Goal: Find contact information: Find contact information

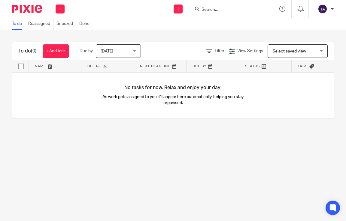
click at [241, 5] on div at bounding box center [231, 9] width 84 height 18
click at [241, 9] on input "Search" at bounding box center [228, 9] width 54 height 5
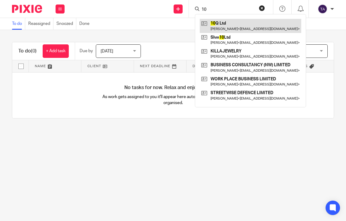
type input "10"
click at [229, 26] on link at bounding box center [251, 26] width 102 height 14
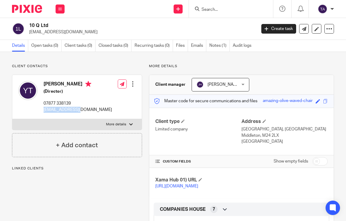
drag, startPoint x: 89, startPoint y: 112, endPoint x: 40, endPoint y: 110, distance: 48.4
click at [40, 110] on div "[PERSON_NAME] (Director) 07877 338139 [EMAIL_ADDRESS][DOMAIN_NAME]" at bounding box center [65, 97] width 94 height 38
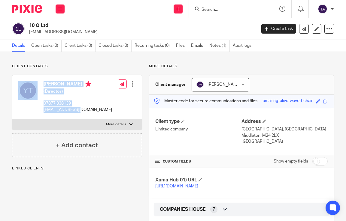
copy div "[PERSON_NAME] (Director) 07877 338139 [EMAIL_ADDRESS][DOMAIN_NAME]"
click at [91, 110] on p "[EMAIL_ADDRESS][DOMAIN_NAME]" at bounding box center [78, 110] width 68 height 6
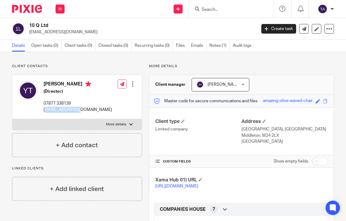
drag, startPoint x: 86, startPoint y: 110, endPoint x: 45, endPoint y: 111, distance: 40.9
click at [45, 111] on p "[EMAIL_ADDRESS][DOMAIN_NAME]" at bounding box center [78, 110] width 68 height 6
drag, startPoint x: 43, startPoint y: 108, endPoint x: 86, endPoint y: 109, distance: 42.7
click at [86, 109] on div "[PERSON_NAME] (Director) 07877 338139 [EMAIL_ADDRESS][DOMAIN_NAME]" at bounding box center [65, 97] width 94 height 38
copy p "[EMAIL_ADDRESS][DOMAIN_NAME]"
